Goal: Transaction & Acquisition: Purchase product/service

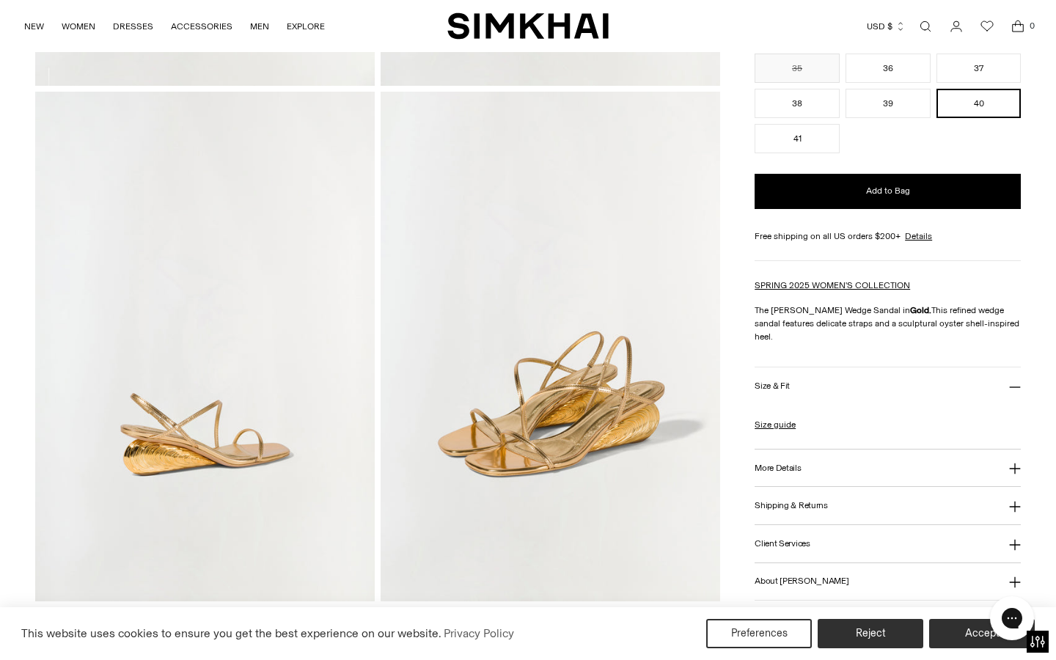
scroll to position [514, 0]
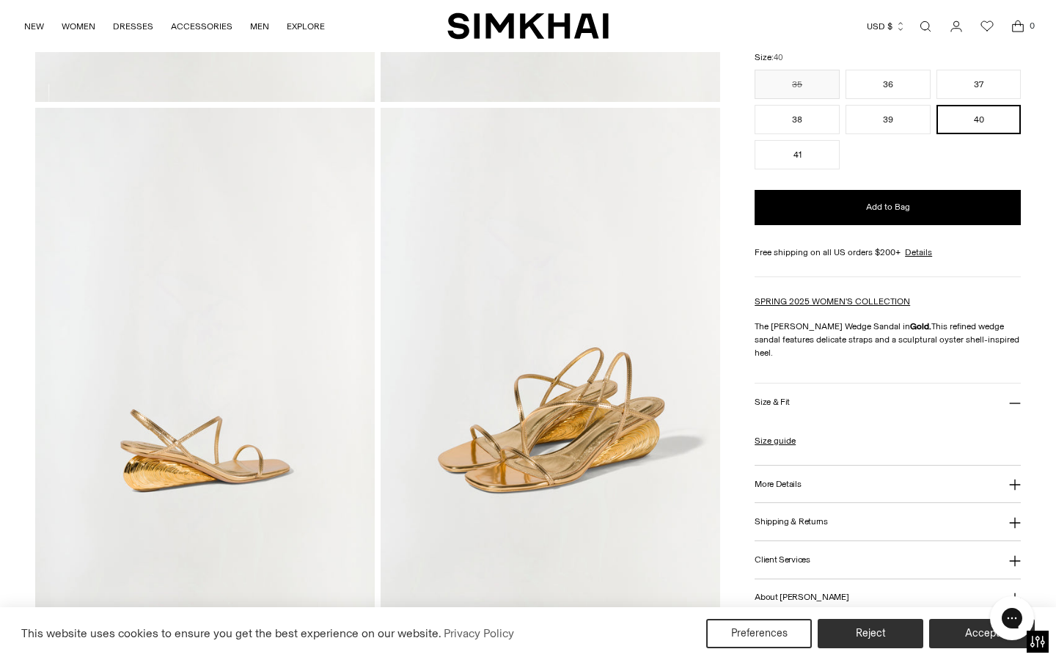
click at [206, 403] on img at bounding box center [205, 363] width 340 height 510
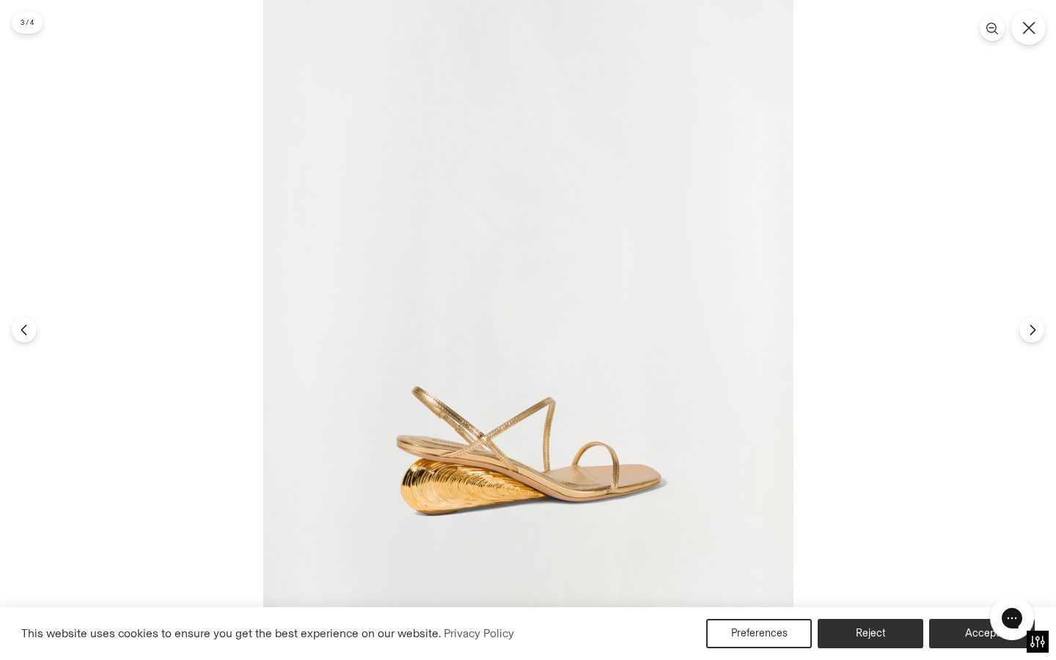
click at [1027, 28] on icon "Close" at bounding box center [1029, 27] width 13 height 13
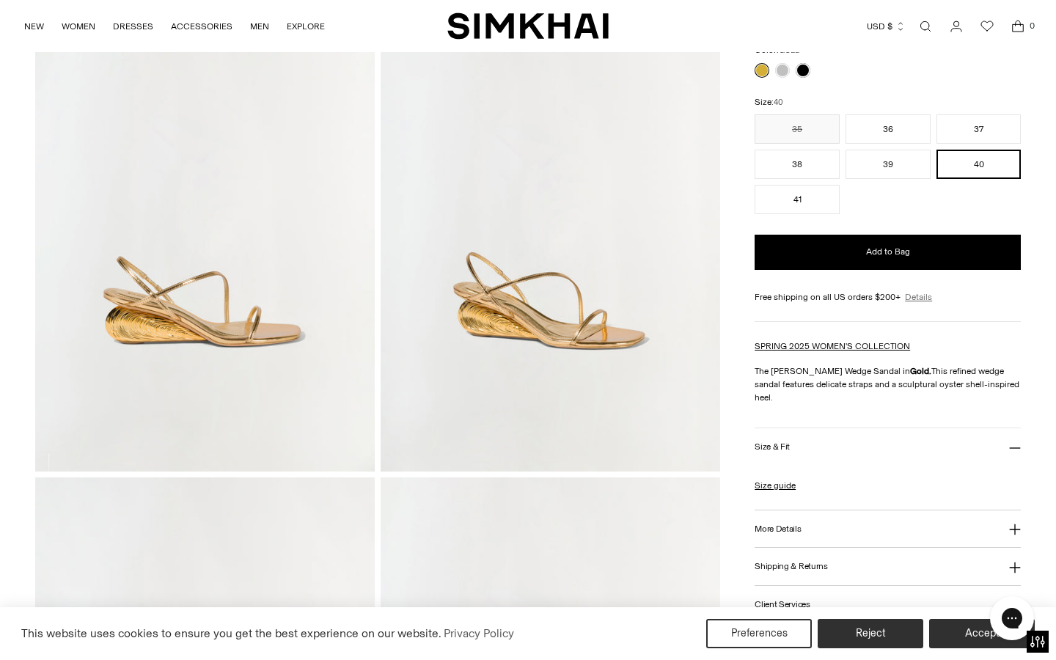
scroll to position [148, 0]
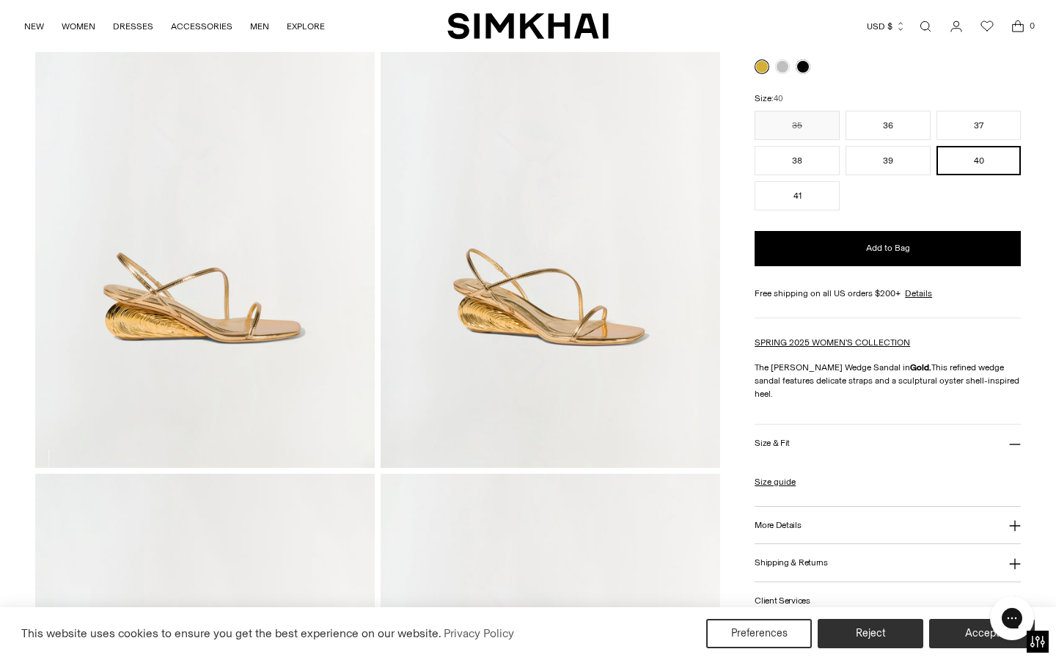
click at [787, 425] on button "Size & Fit" at bounding box center [888, 443] width 266 height 37
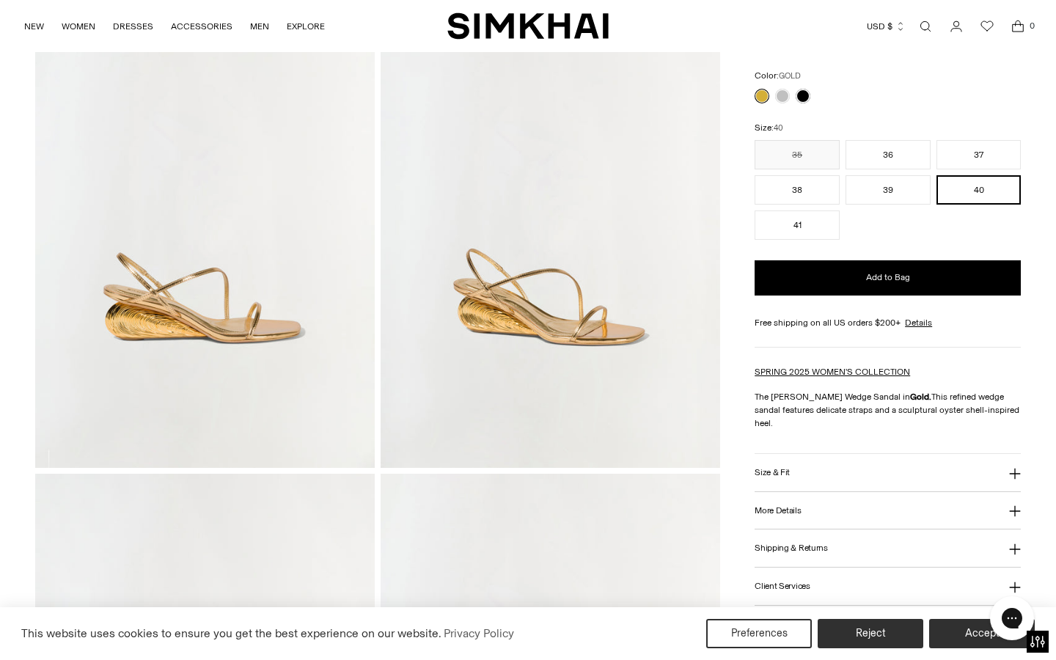
click at [1010, 468] on icon at bounding box center [1016, 474] width 12 height 12
click at [787, 505] on link "Size guide" at bounding box center [775, 511] width 41 height 13
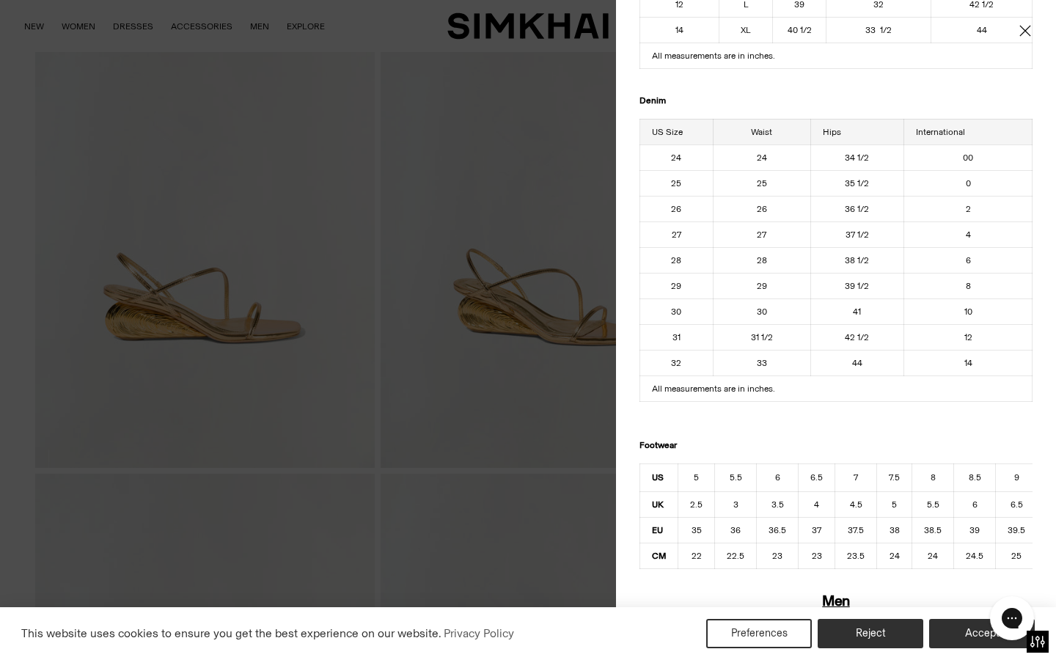
scroll to position [687, 0]
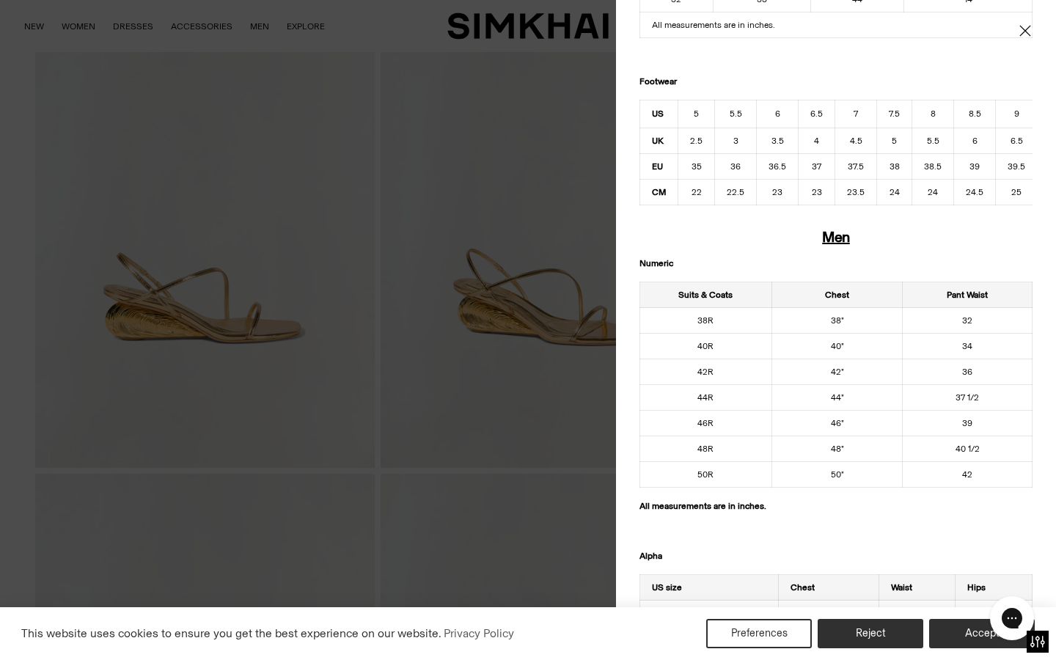
click at [1024, 29] on icon "Close" at bounding box center [1025, 30] width 11 height 11
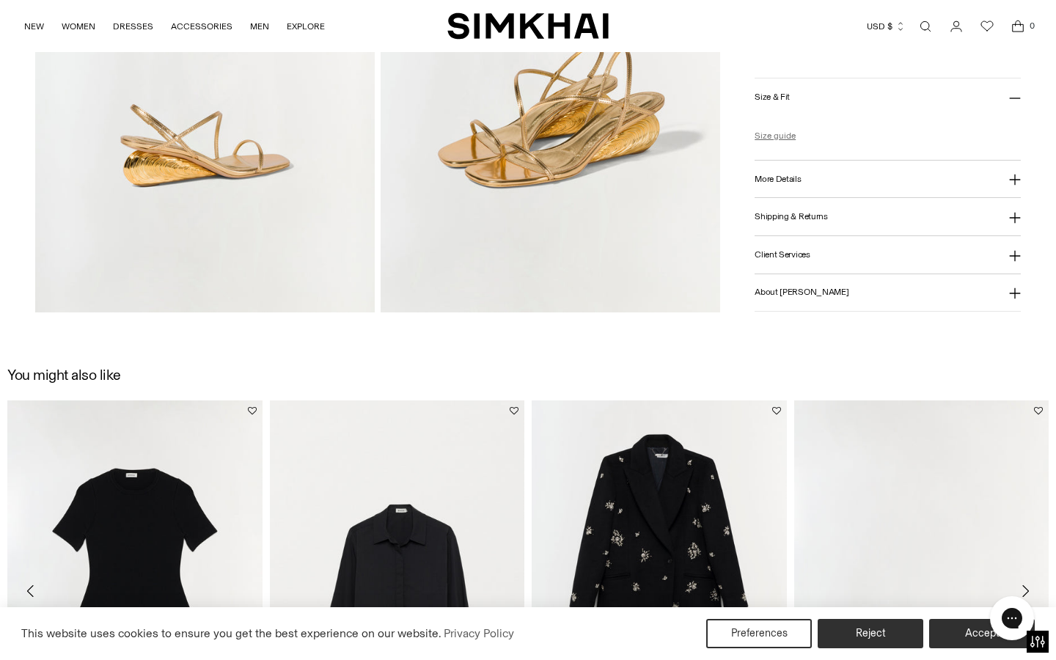
scroll to position [818, 0]
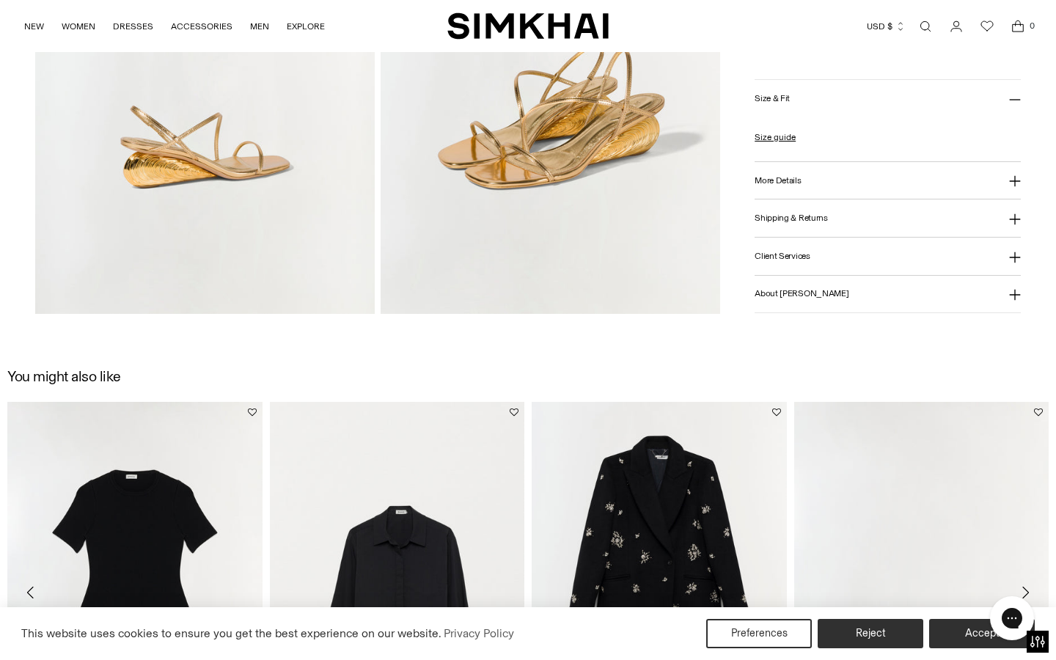
click at [178, 189] on img at bounding box center [205, 59] width 340 height 510
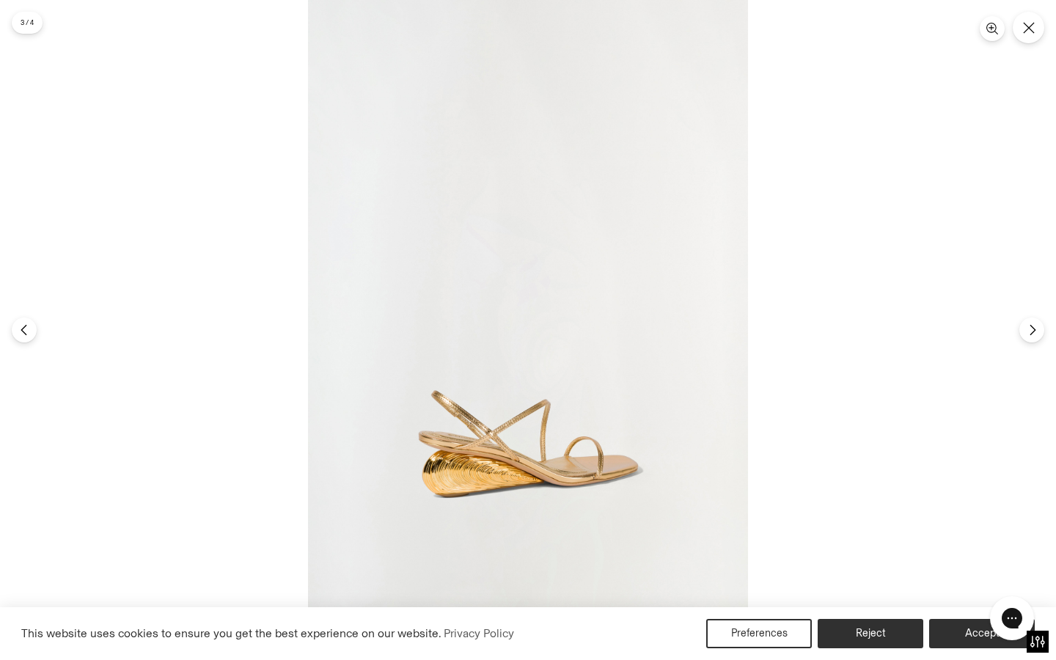
click at [480, 454] on img at bounding box center [528, 330] width 440 height 660
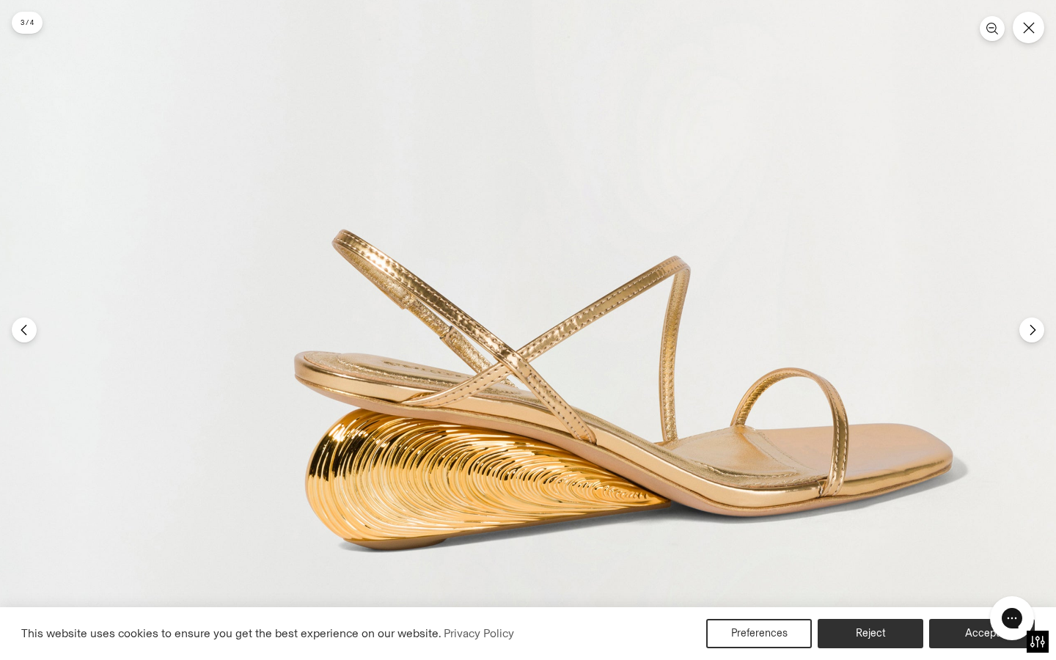
click at [475, 470] on img at bounding box center [623, 48] width 1321 height 1981
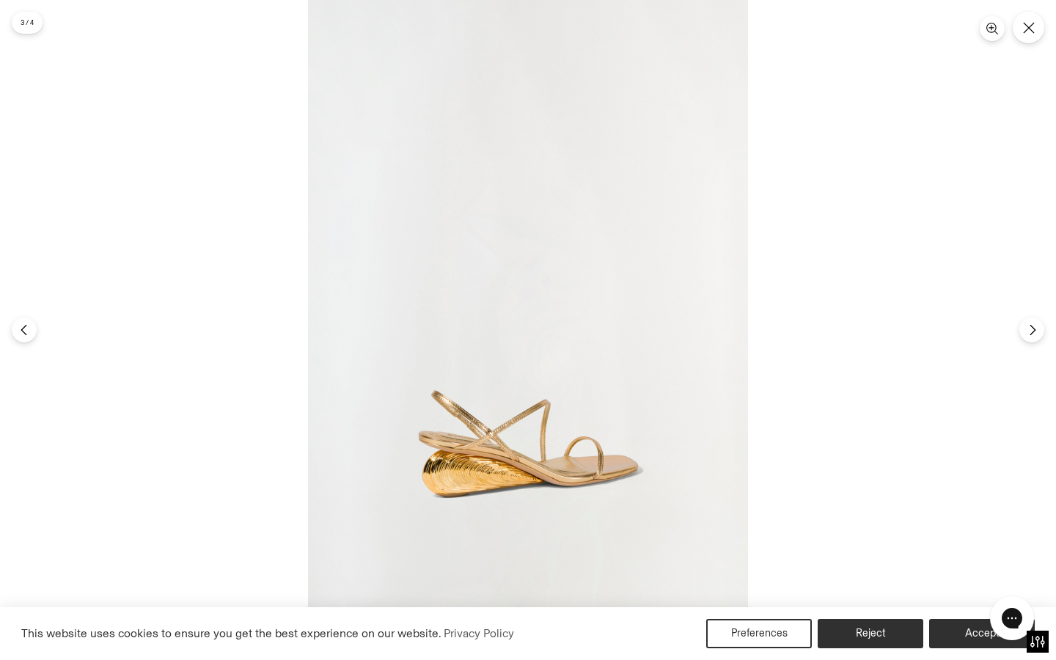
click at [475, 470] on img at bounding box center [528, 330] width 440 height 660
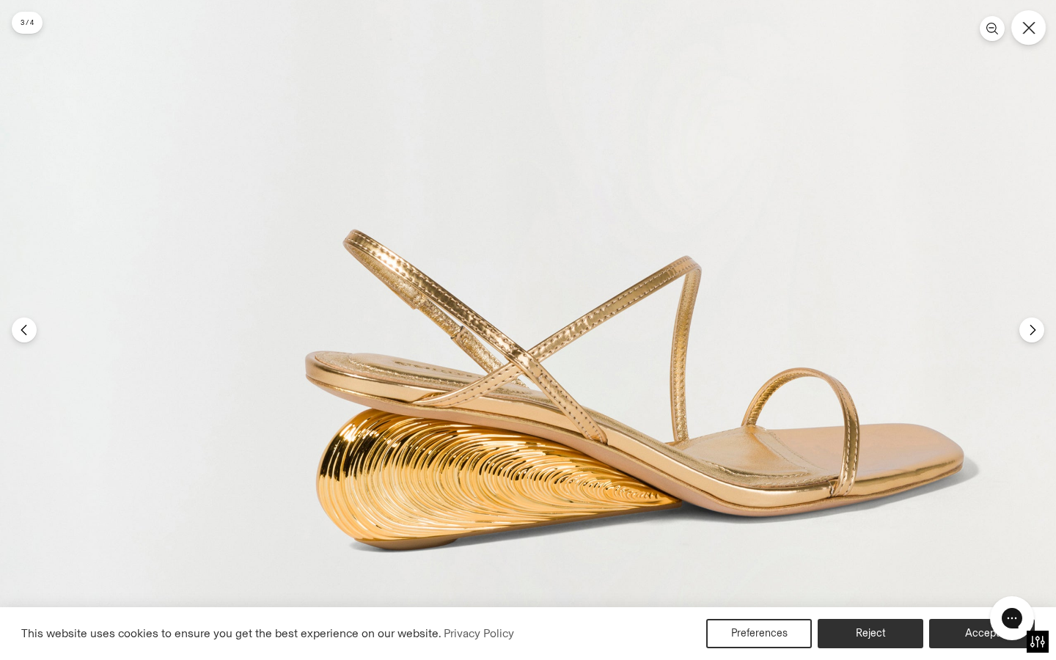
click at [1040, 31] on button "Close" at bounding box center [1029, 27] width 34 height 34
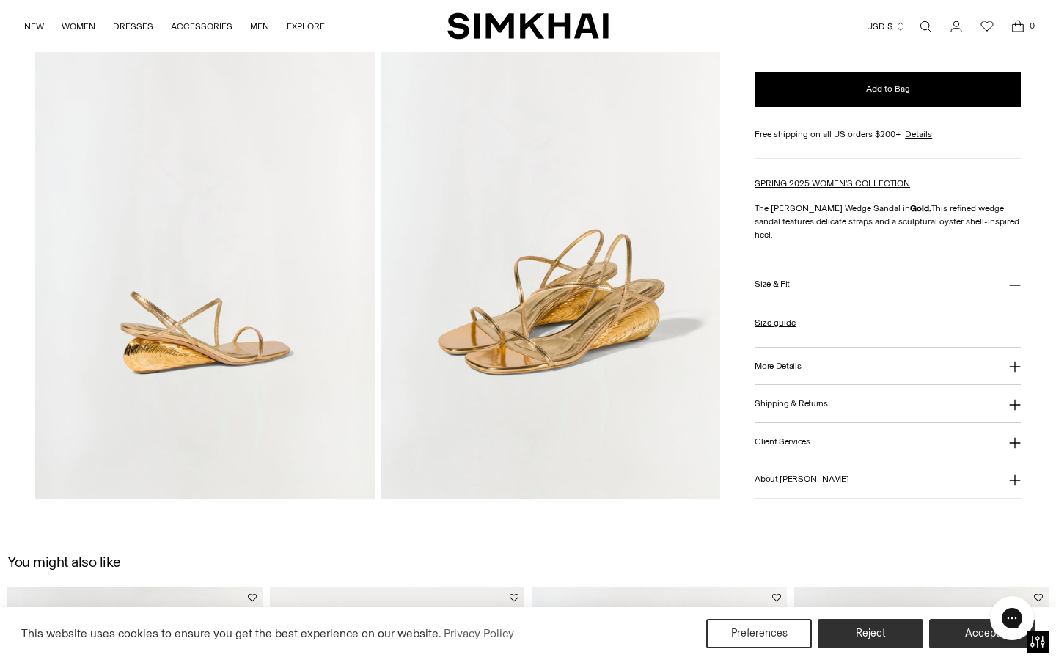
scroll to position [0, 0]
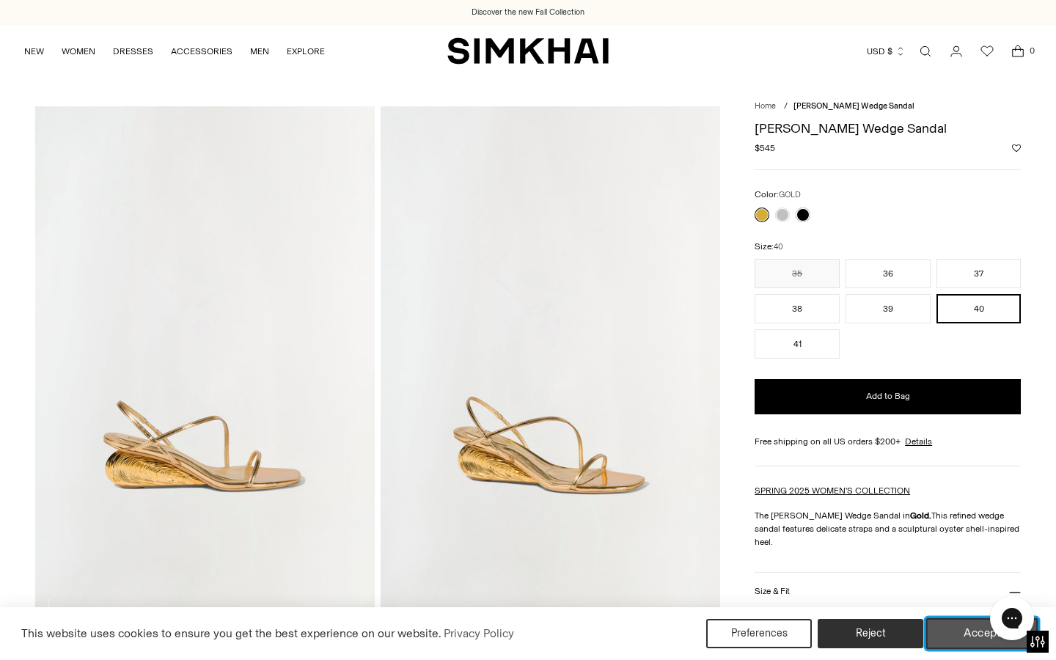
click at [957, 635] on button "Accept" at bounding box center [983, 633] width 112 height 31
